Goal: Information Seeking & Learning: Learn about a topic

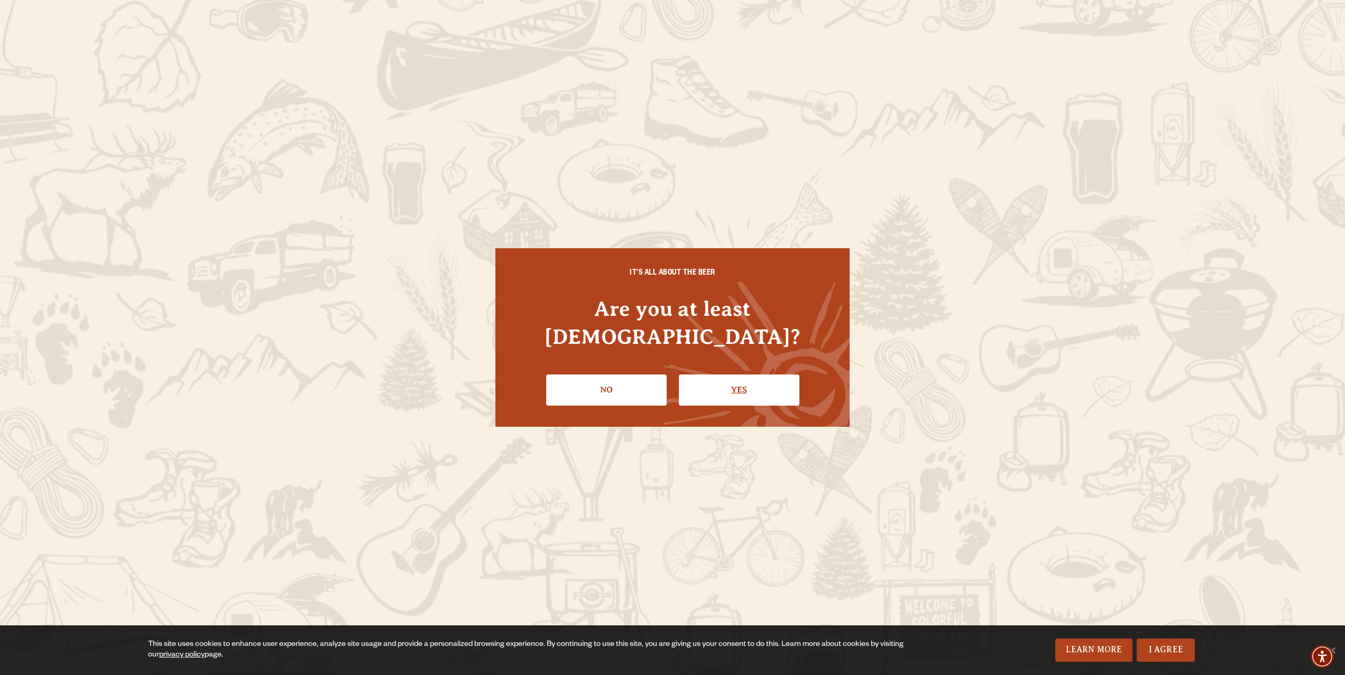
click at [761, 384] on link "Yes" at bounding box center [739, 390] width 121 height 31
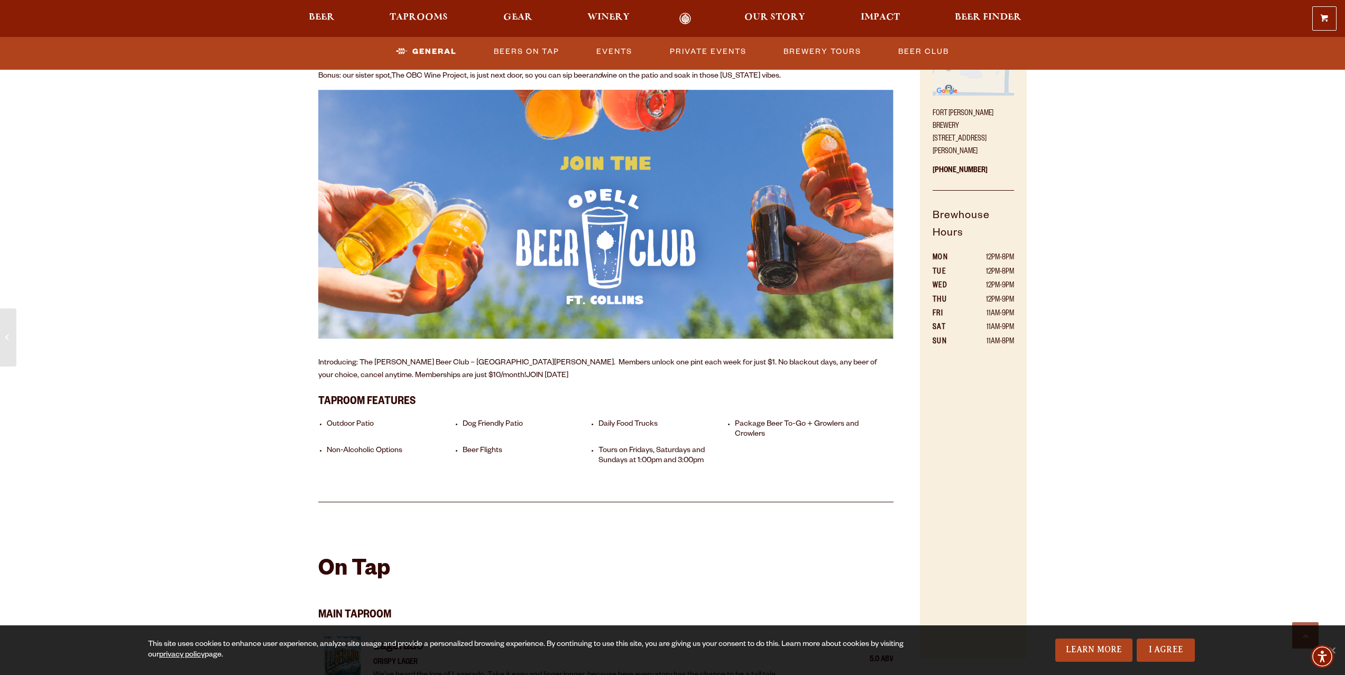
scroll to position [648, 0]
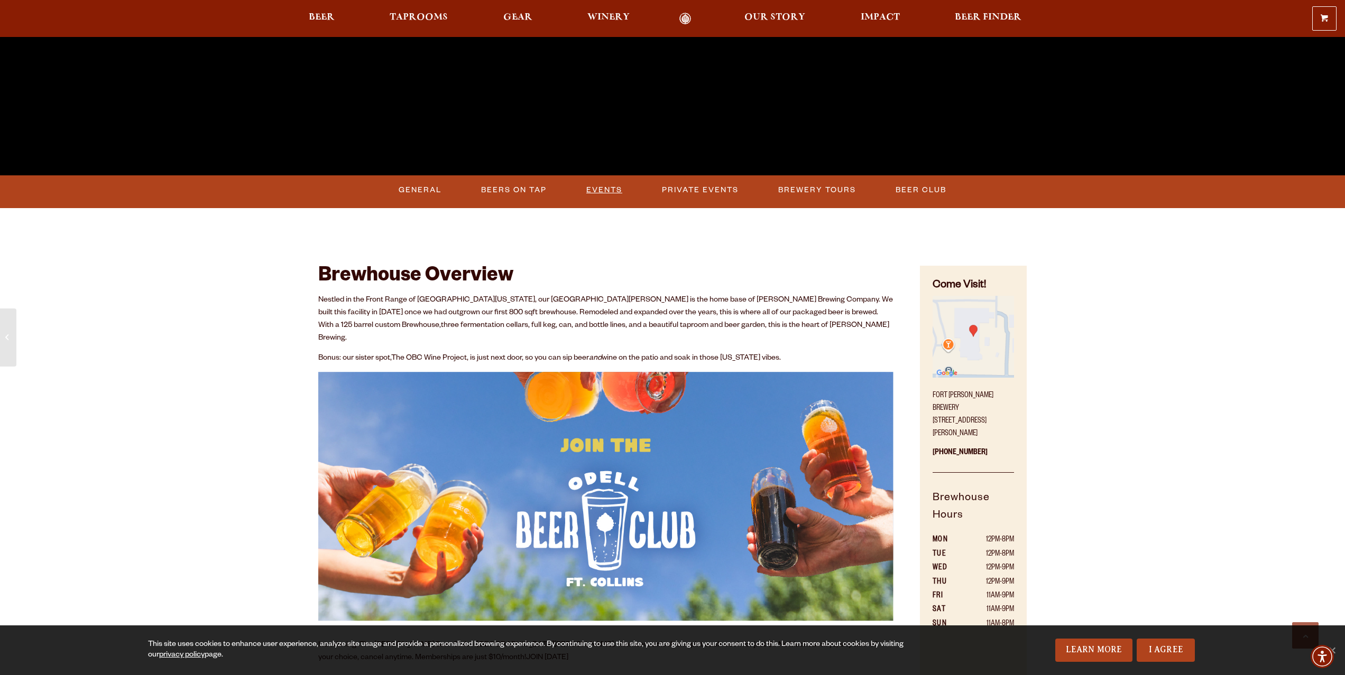
click at [597, 193] on link "Events" at bounding box center [604, 190] width 44 height 24
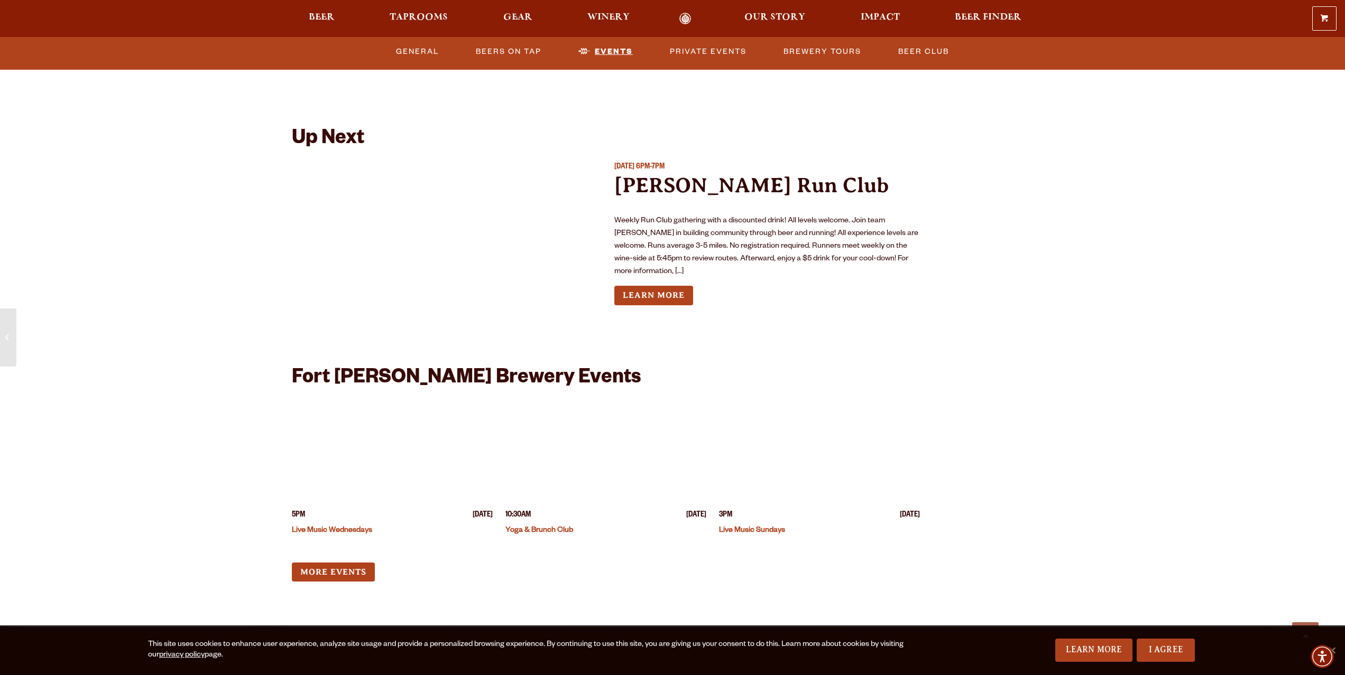
scroll to position [3899, 0]
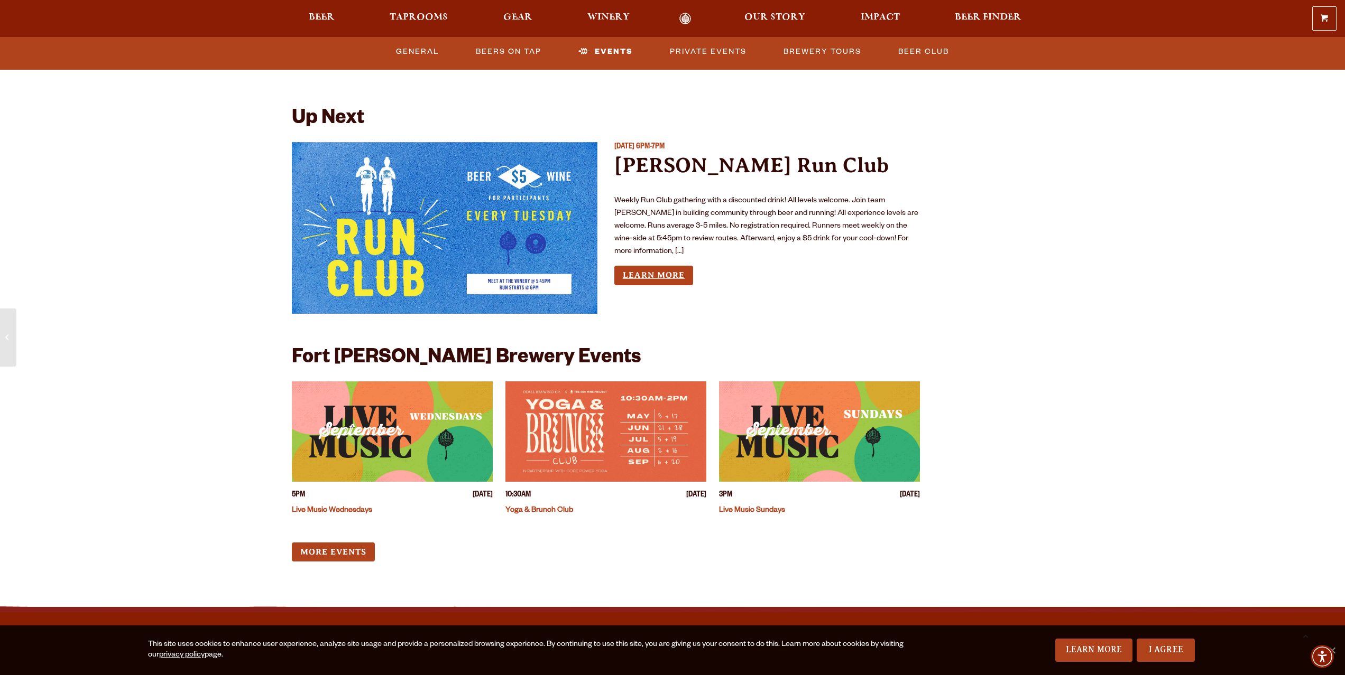
click at [642, 266] on link "Learn More" at bounding box center [653, 276] width 79 height 20
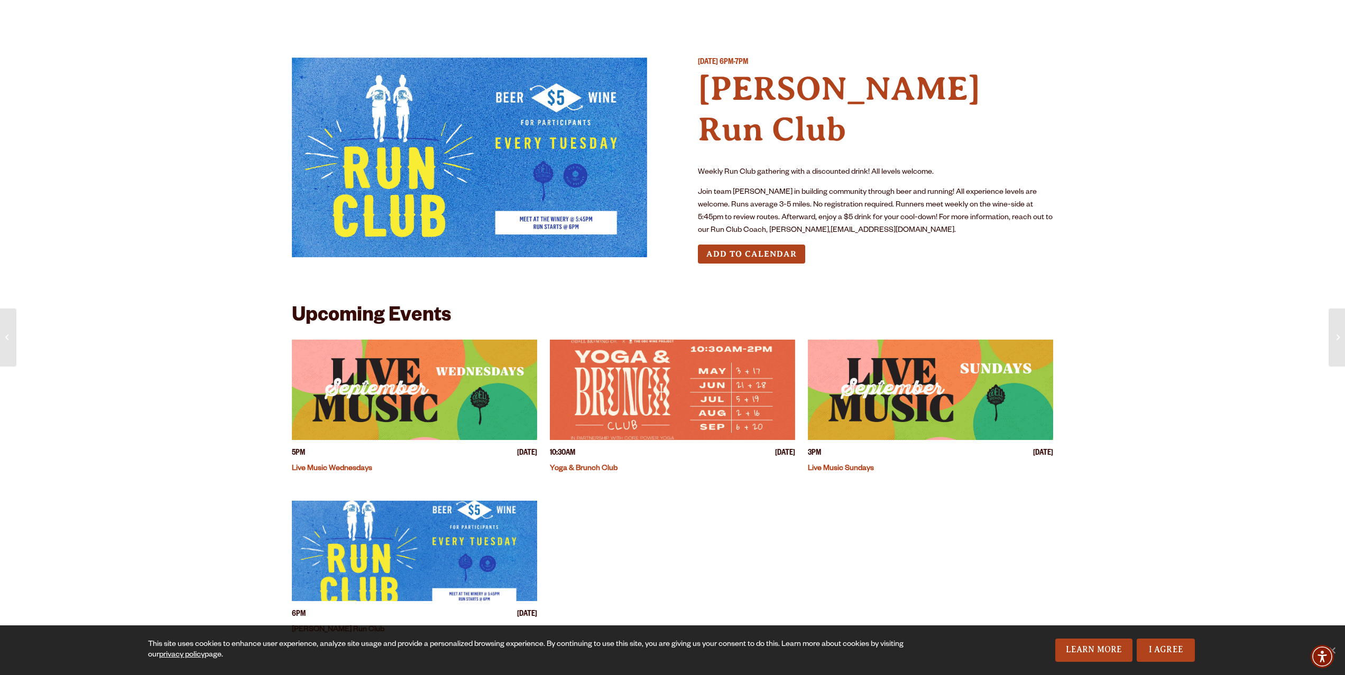
scroll to position [10, 0]
click at [879, 378] on img "View event details" at bounding box center [930, 389] width 245 height 100
